Goal: Information Seeking & Learning: Understand process/instructions

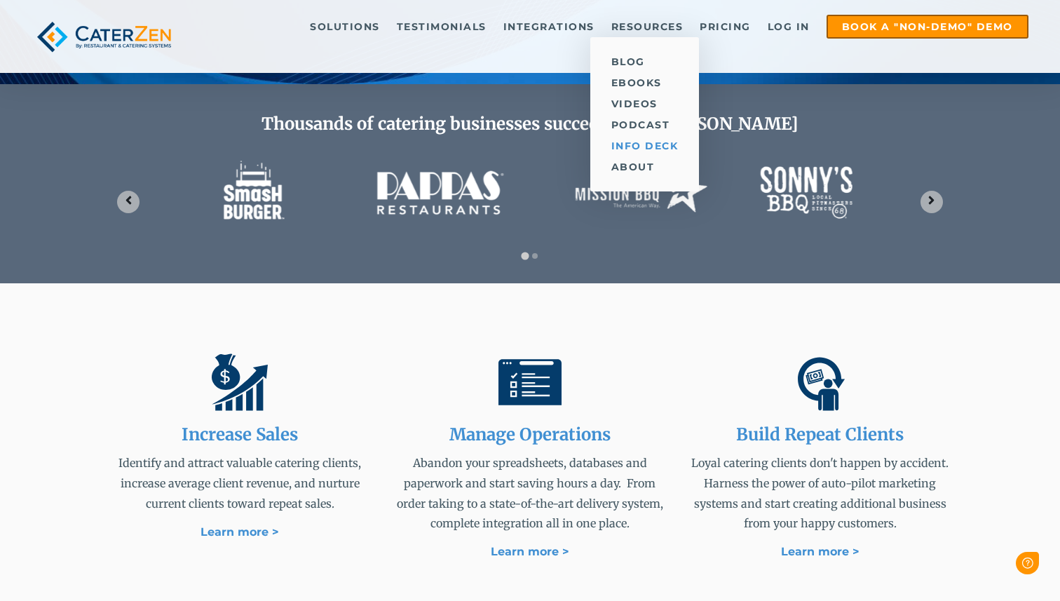
scroll to position [564, 0]
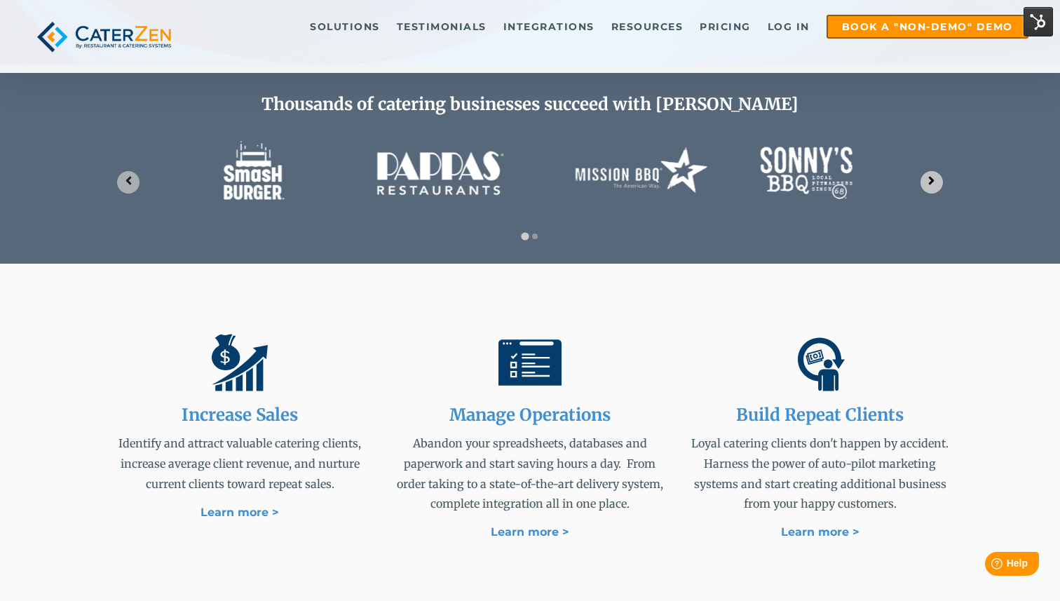
click at [928, 182] on icon "Next slide" at bounding box center [931, 180] width 13 height 13
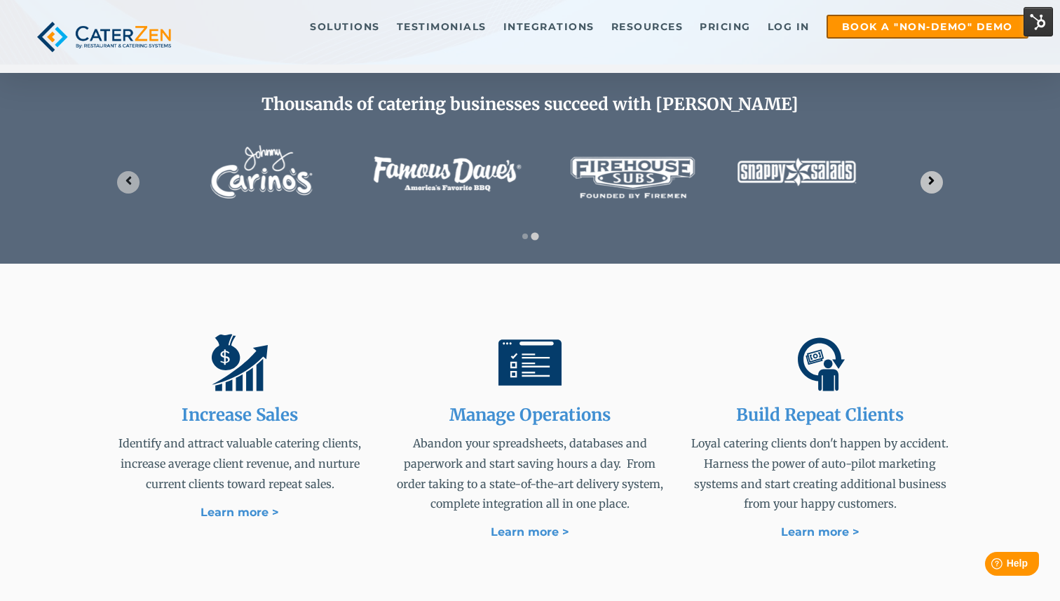
click at [928, 182] on icon "Go to first slide" at bounding box center [931, 180] width 13 height 13
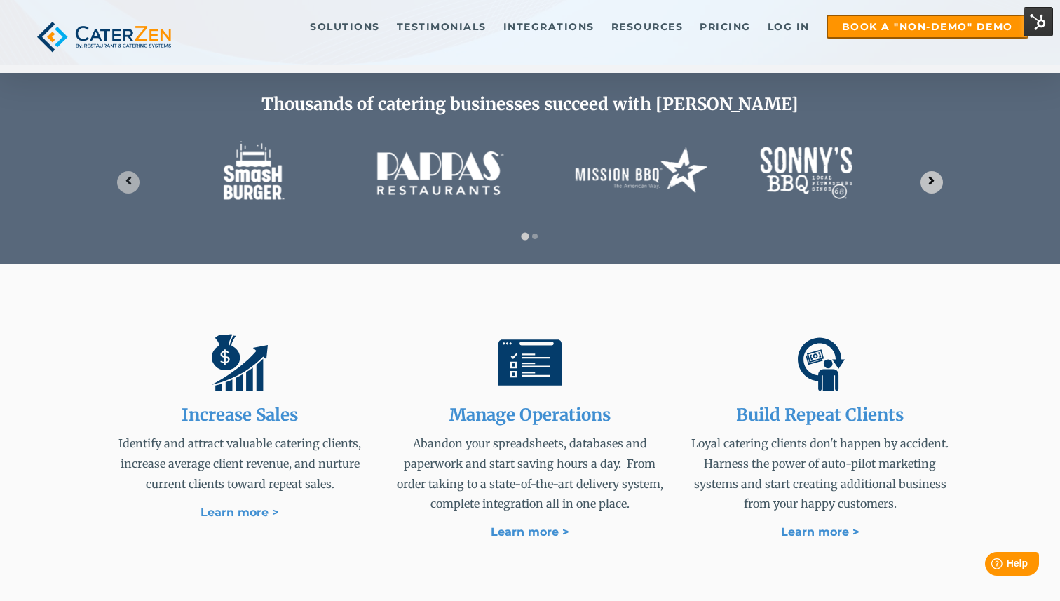
click at [928, 182] on icon "Next slide" at bounding box center [931, 180] width 13 height 13
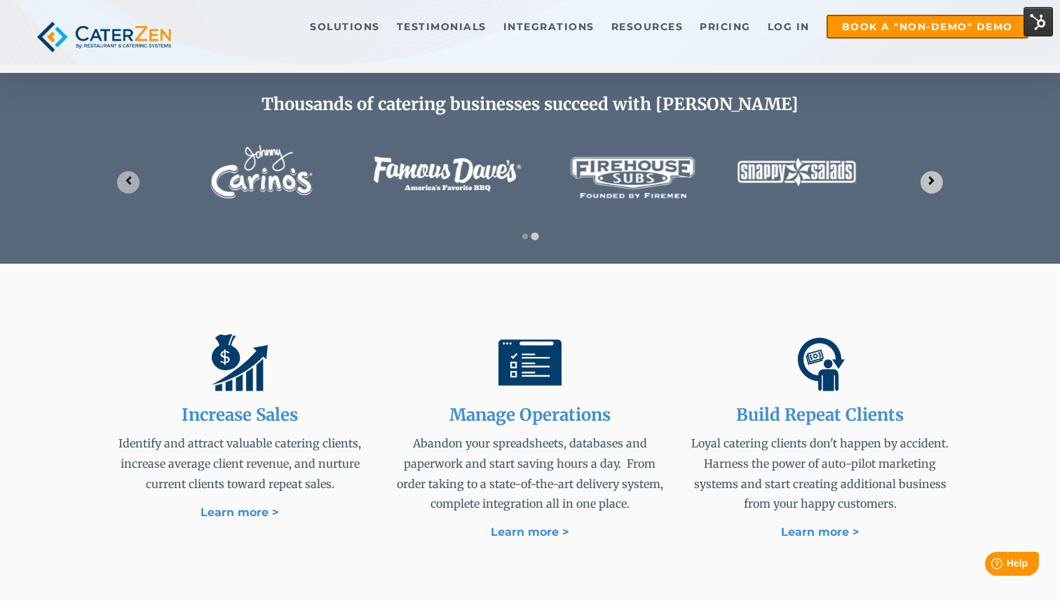
click at [928, 182] on icon "Go to first slide" at bounding box center [931, 180] width 13 height 13
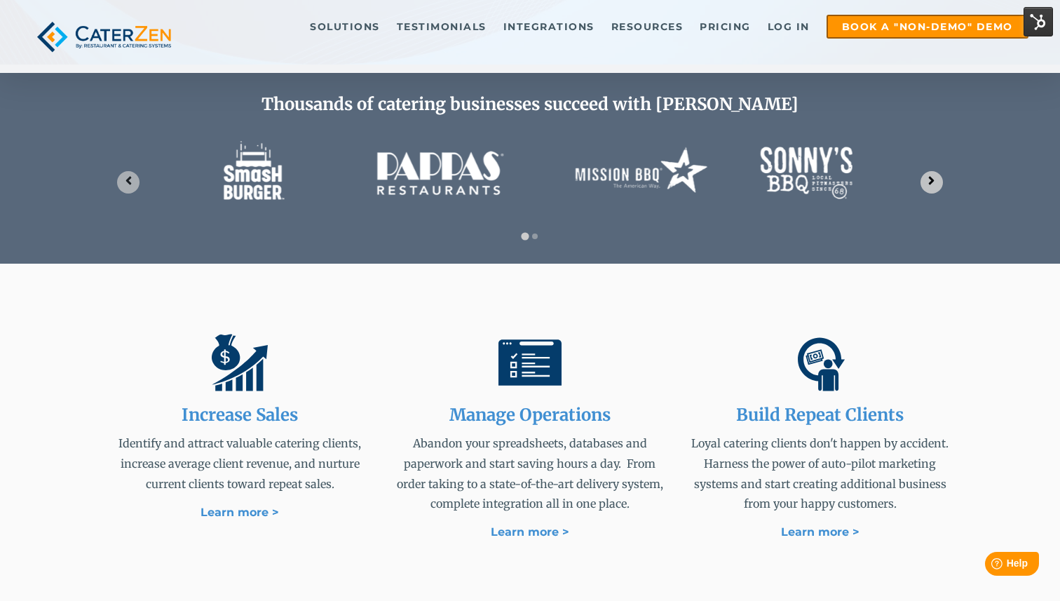
click at [928, 182] on icon "Next slide" at bounding box center [931, 180] width 13 height 13
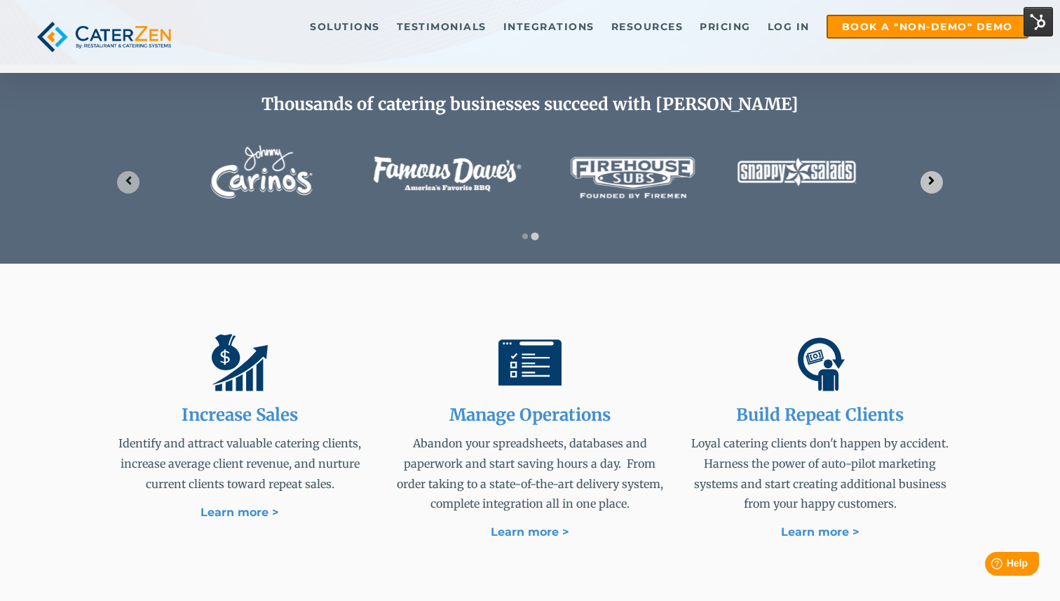
click at [928, 182] on icon "Go to first slide" at bounding box center [931, 180] width 13 height 13
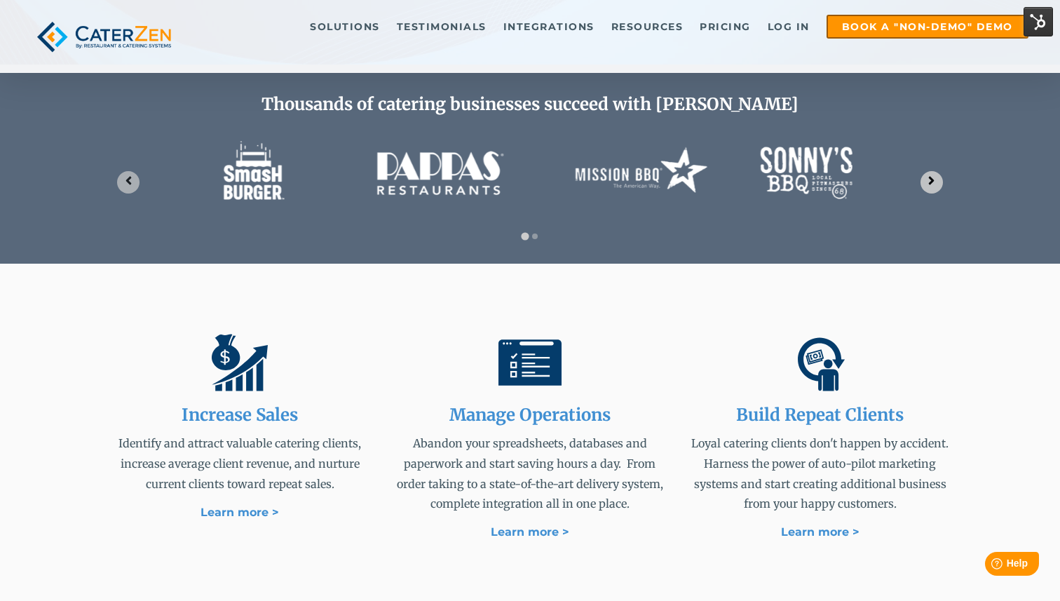
click at [928, 182] on icon "Next slide" at bounding box center [931, 180] width 13 height 13
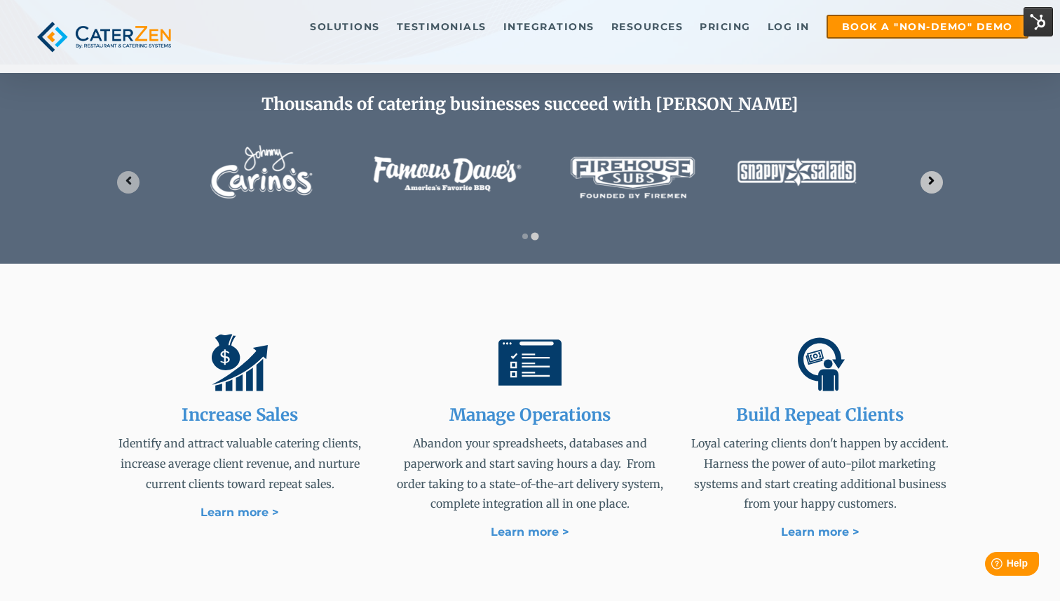
click at [928, 182] on icon "Go to first slide" at bounding box center [931, 180] width 13 height 13
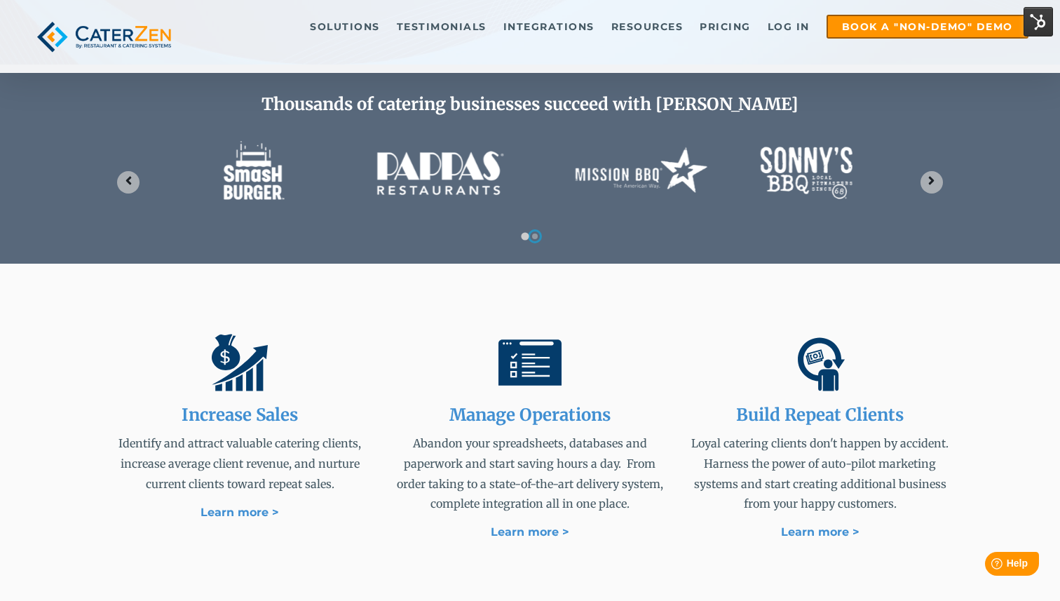
click at [536, 234] on button "Go to slide 2" at bounding box center [535, 237] width 6 height 6
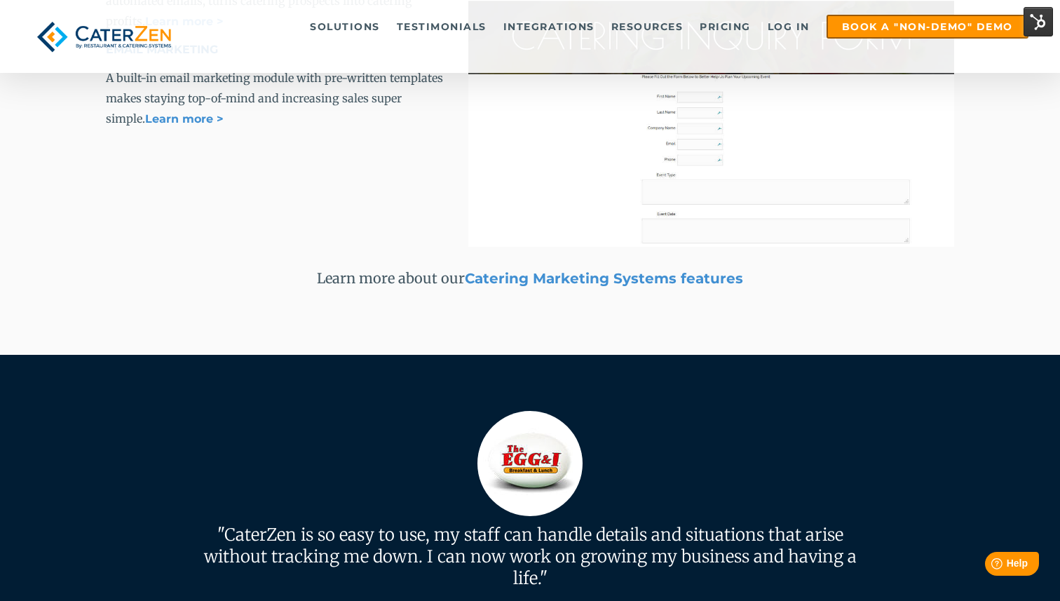
scroll to position [3344, 0]
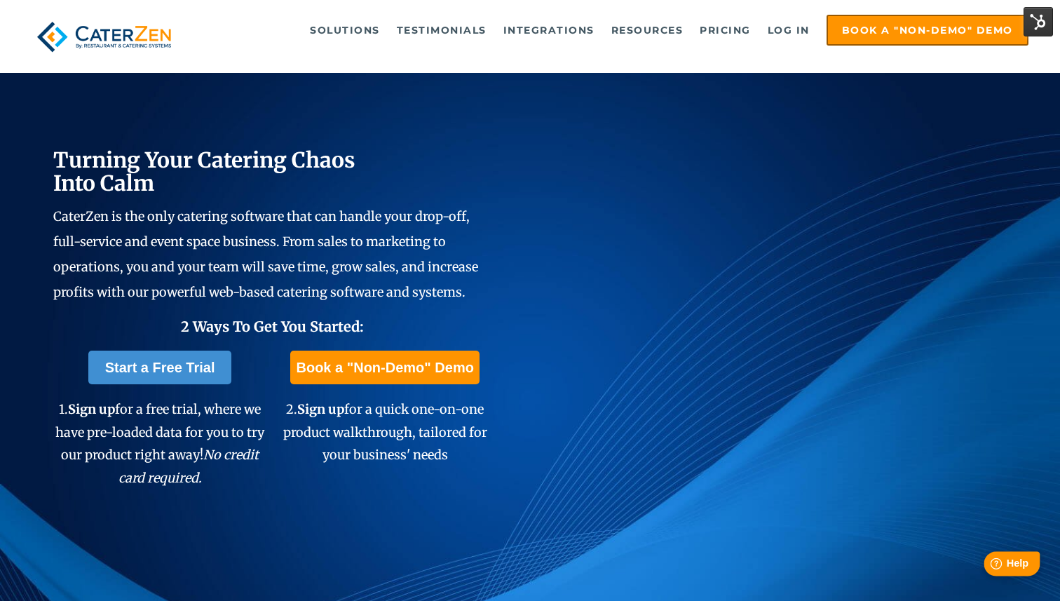
click at [999, 567] on icon "Help" at bounding box center [996, 564] width 12 height 12
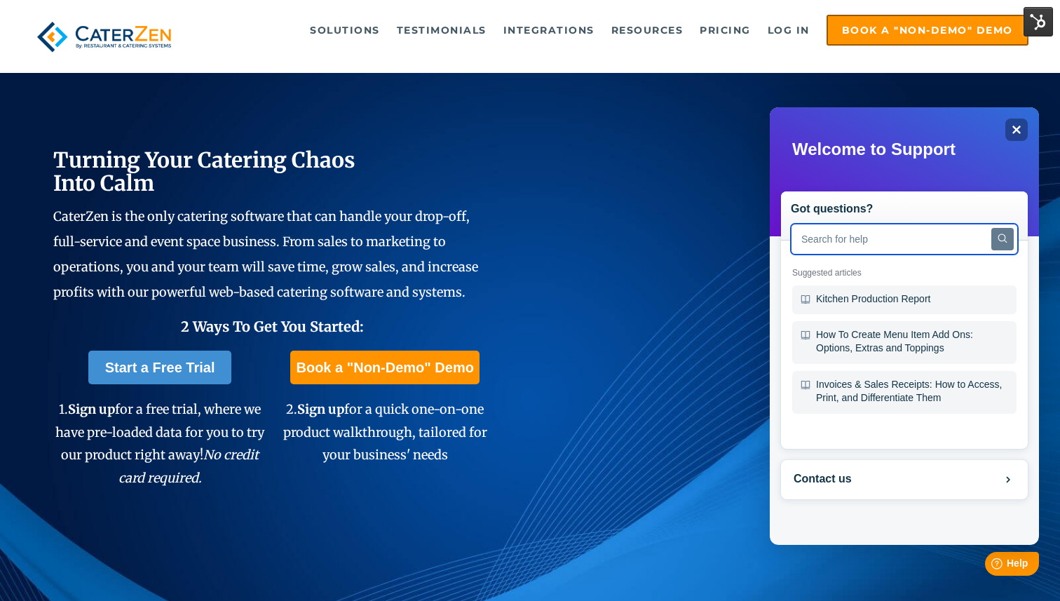
click at [870, 243] on input "text" at bounding box center [904, 239] width 227 height 31
type input "process"
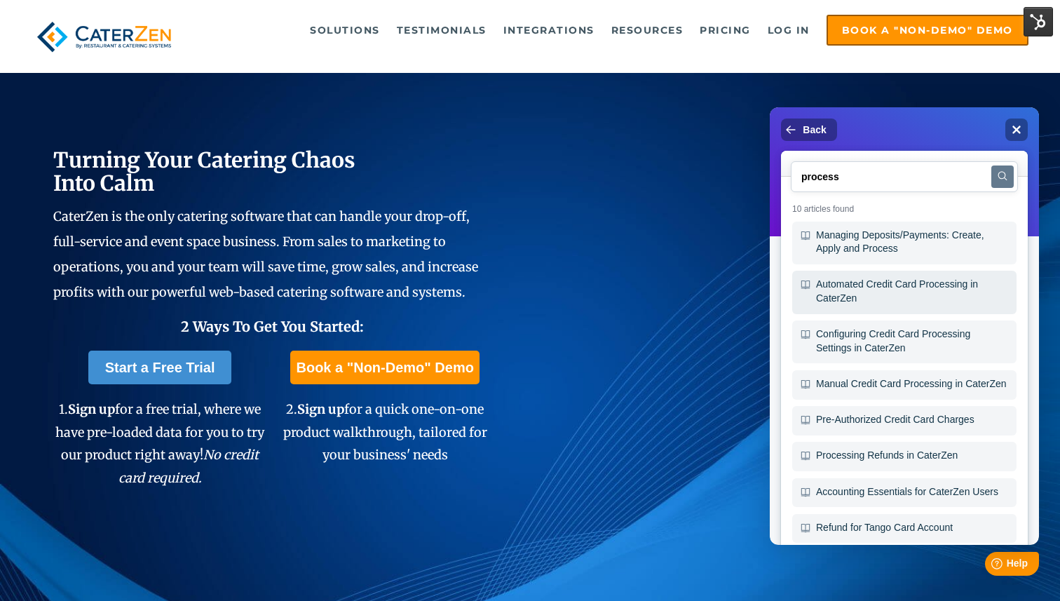
click at [908, 294] on div "Automated Credit Card Processing in CaterZen" at bounding box center [904, 292] width 224 height 43
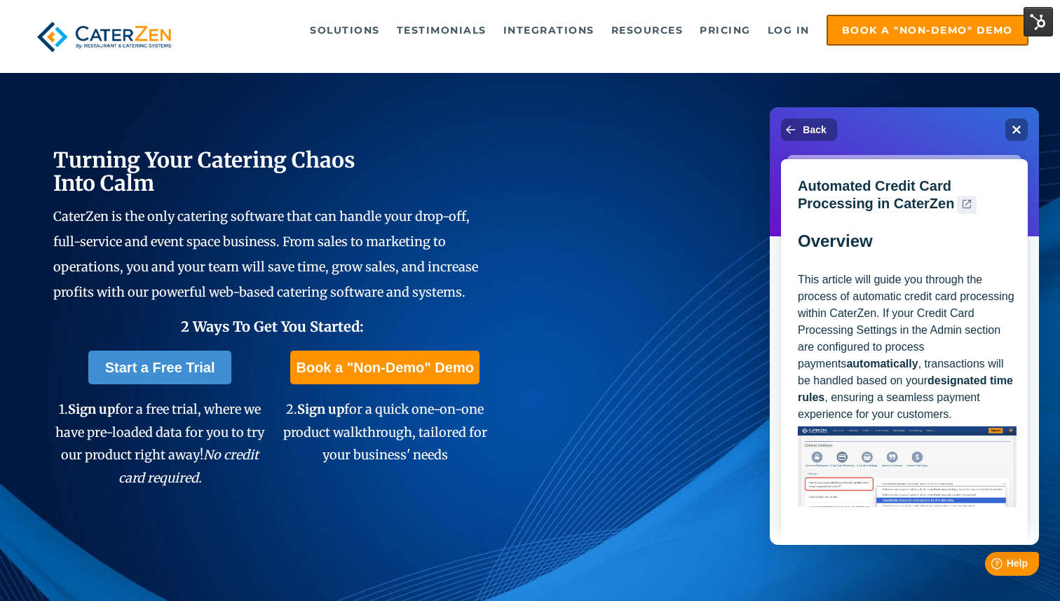
click at [964, 202] on icon ".[name]-[hash:8]__cls-1{fill:#475867;fill-rule:evenodd;}" at bounding box center [967, 204] width 8 height 8
